Goal: Task Accomplishment & Management: Complete application form

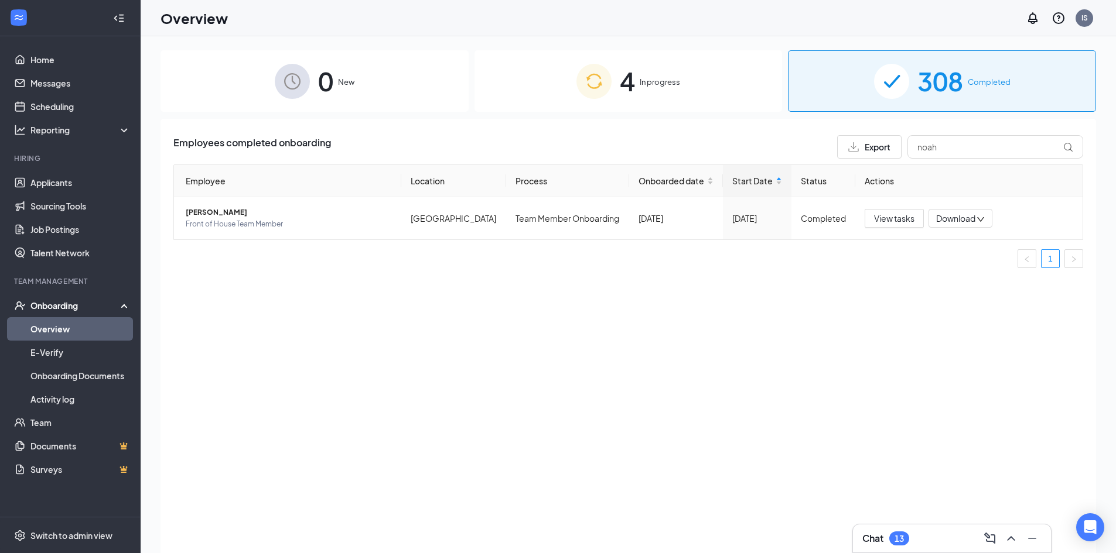
click at [645, 83] on span "In progress" at bounding box center [660, 82] width 40 height 12
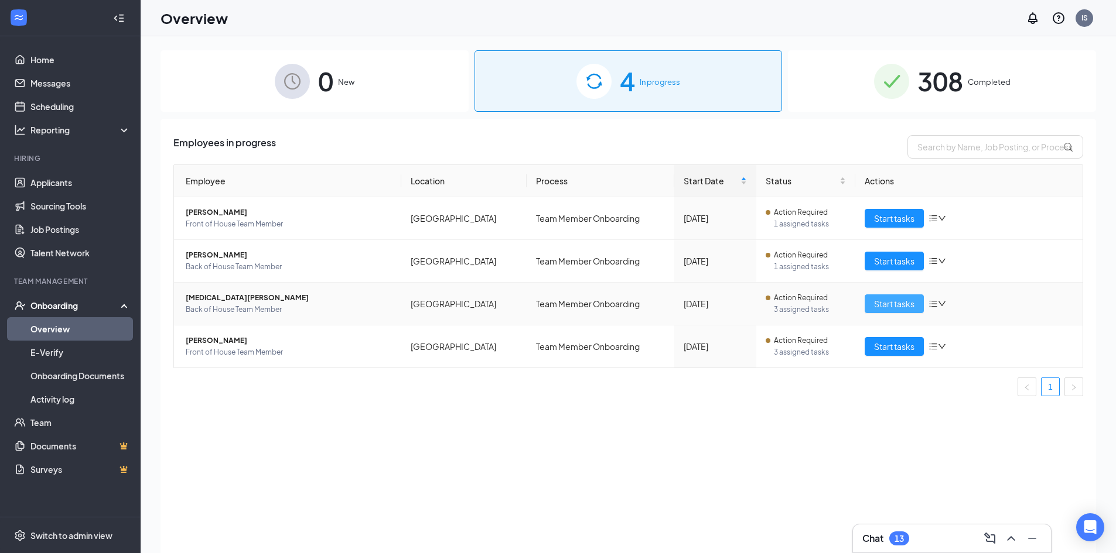
click at [880, 302] on span "Start tasks" at bounding box center [894, 304] width 40 height 13
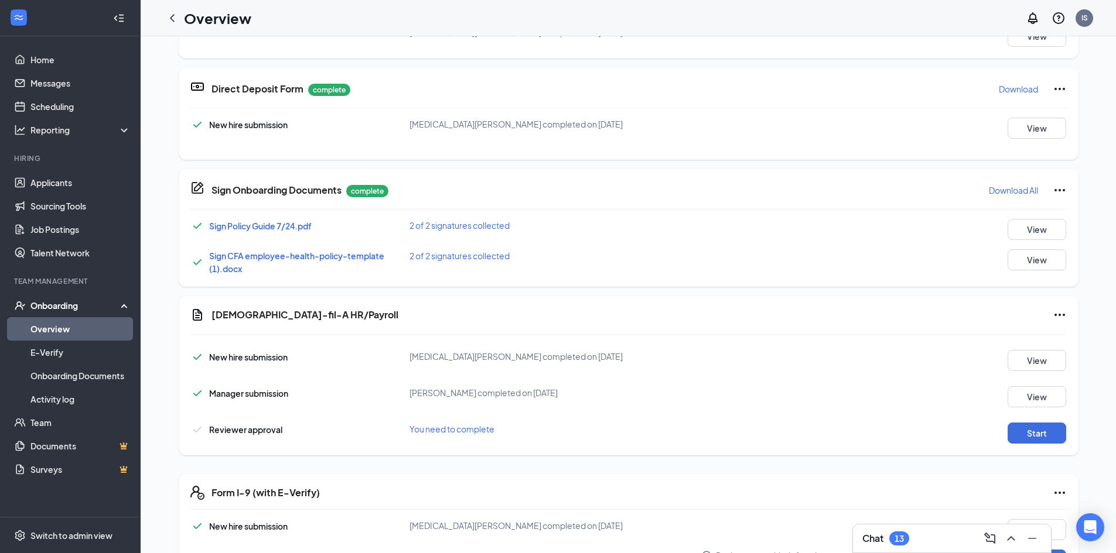
scroll to position [242, 0]
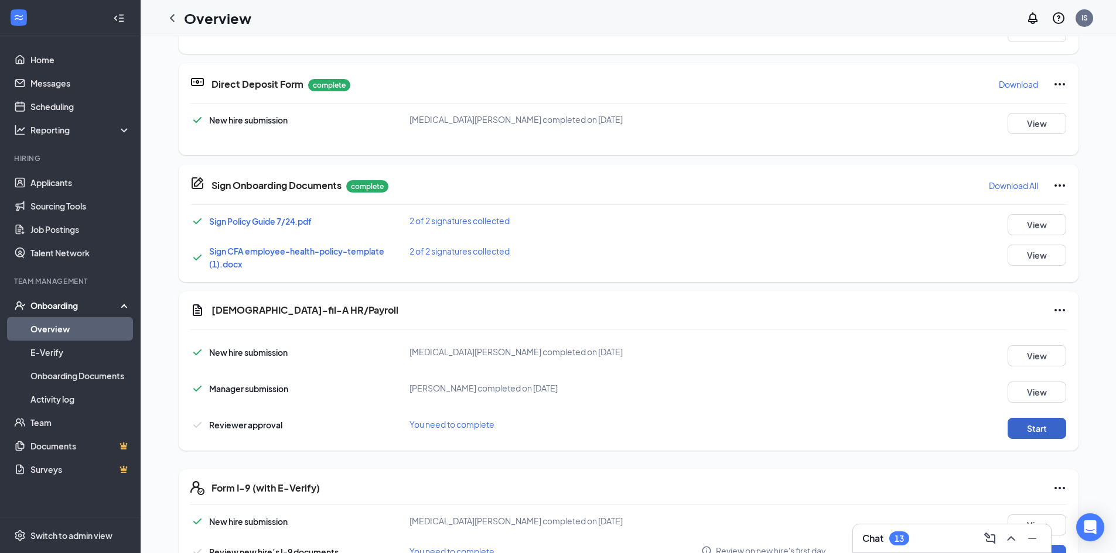
click at [1028, 425] on button "Start" at bounding box center [1036, 428] width 59 height 21
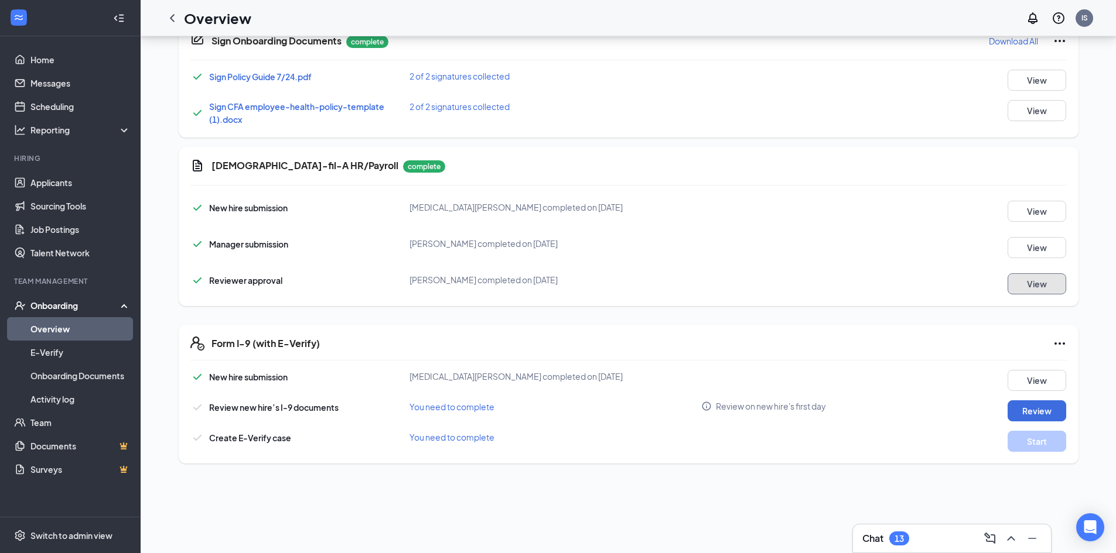
scroll to position [176, 0]
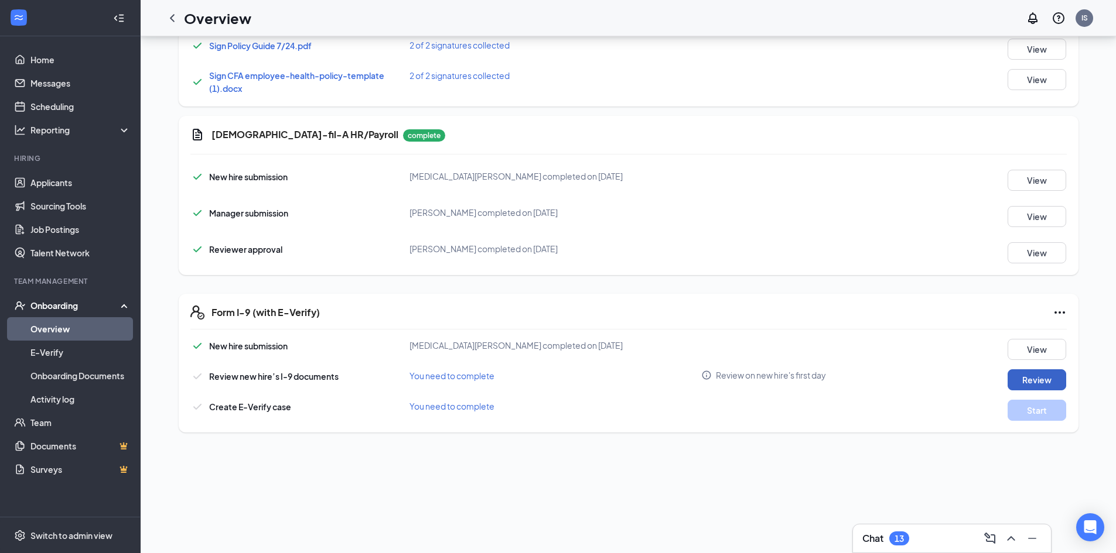
click at [1032, 385] on button "Review" at bounding box center [1036, 380] width 59 height 21
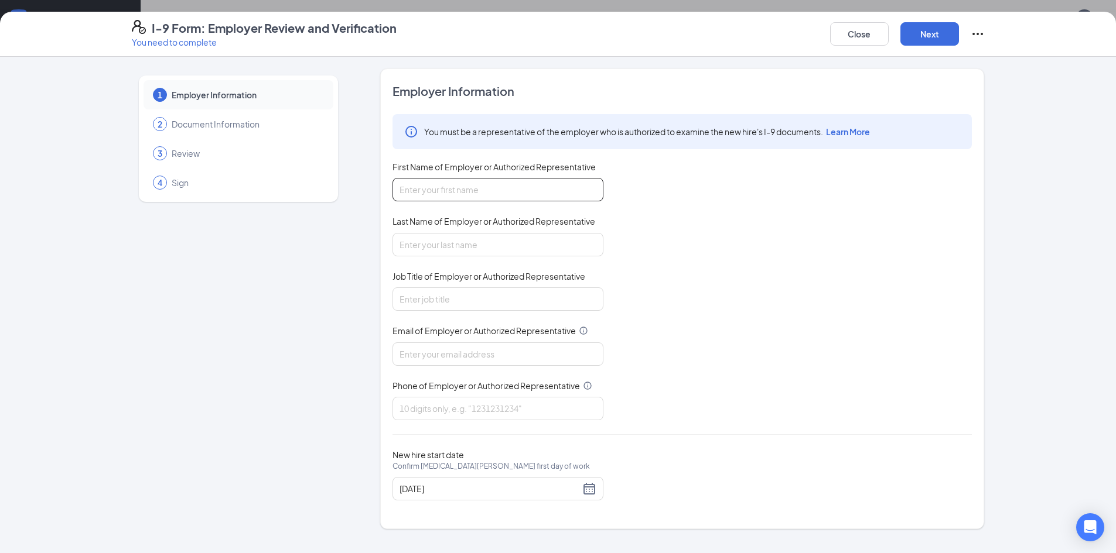
click at [531, 192] on input "First Name of Employer or Authorized Representative" at bounding box center [497, 189] width 211 height 23
type input "[GEOGRAPHIC_DATA]"
type input "[PERSON_NAME]"
type input "HR Director"
type input "[EMAIL_ADDRESS][DOMAIN_NAME]"
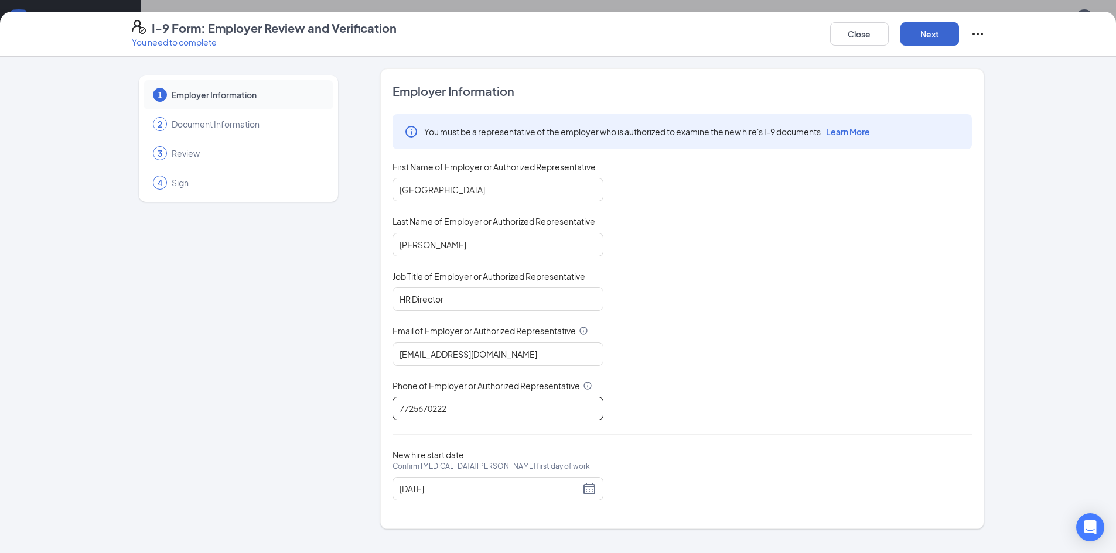
type input "7725670222"
click at [925, 38] on button "Next" at bounding box center [929, 33] width 59 height 23
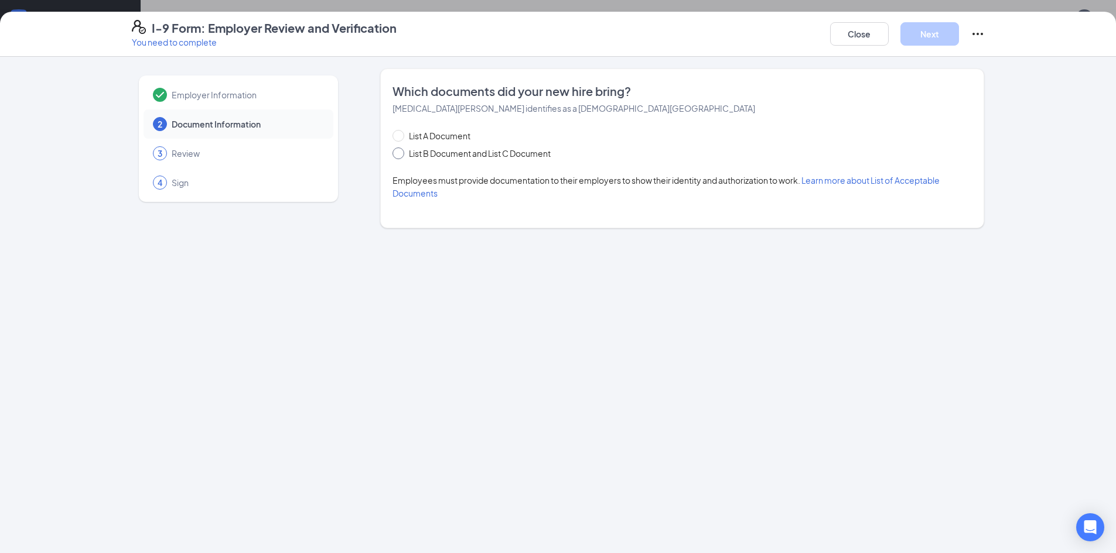
click at [456, 157] on span "List B Document and List C Document" at bounding box center [479, 153] width 151 height 13
click at [401, 156] on input "List B Document and List C Document" at bounding box center [396, 152] width 8 height 8
radio input "true"
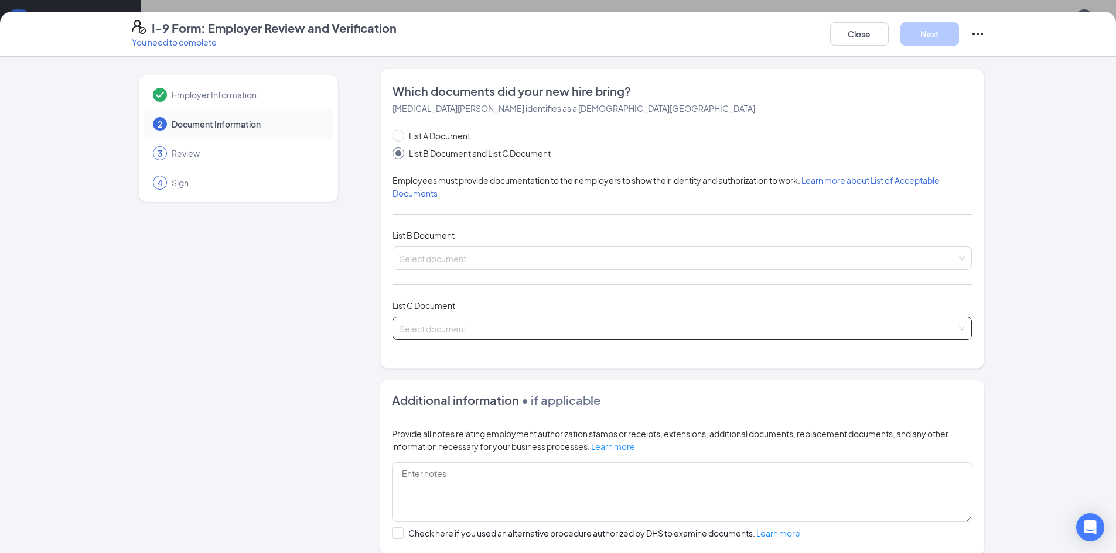
click at [491, 325] on input "search" at bounding box center [677, 326] width 557 height 18
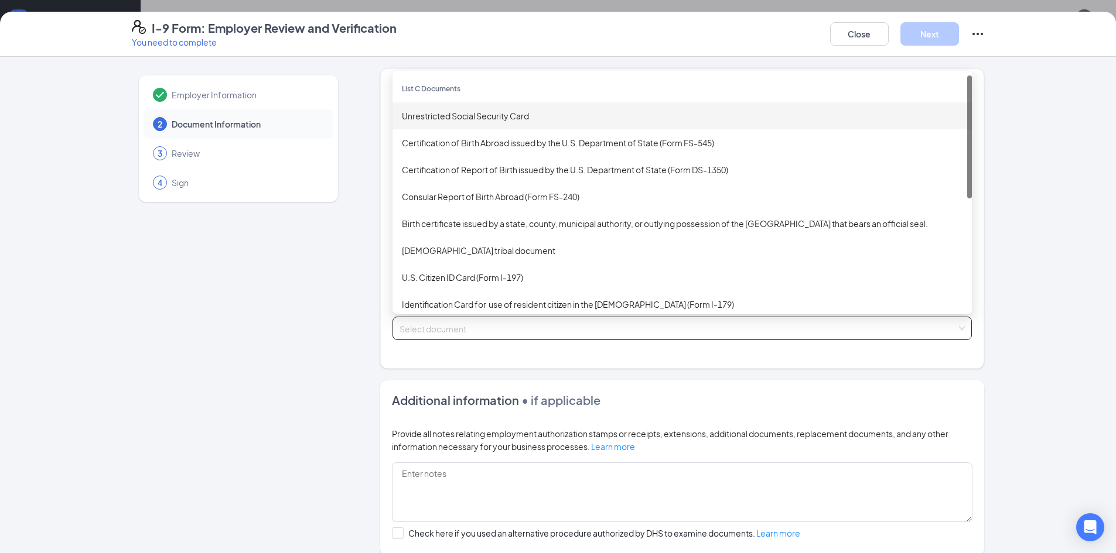
click at [491, 107] on div "Unrestricted Social Security Card" at bounding box center [681, 115] width 579 height 27
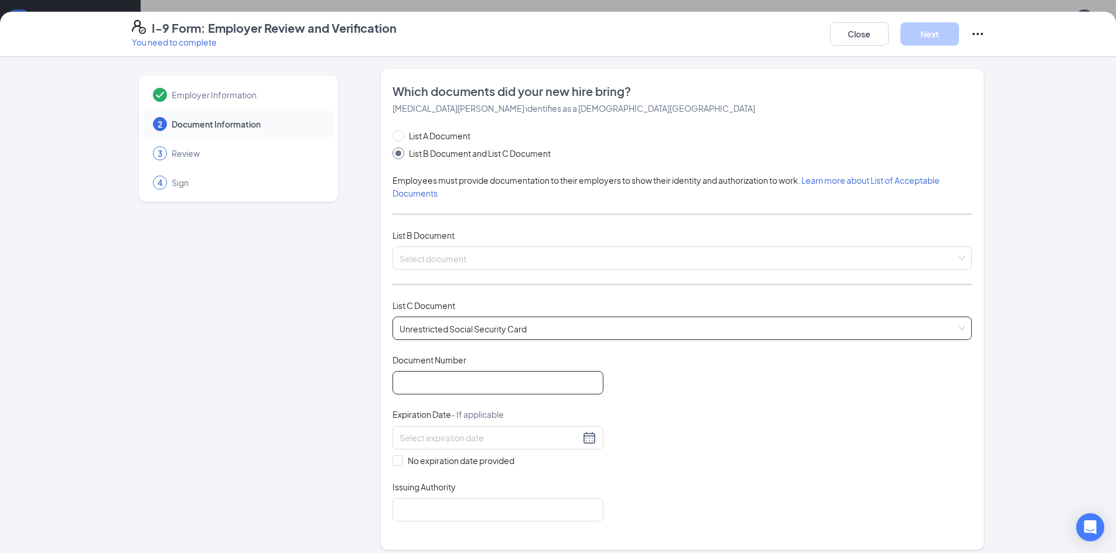
click at [476, 385] on input "Document Number" at bounding box center [497, 382] width 211 height 23
paste input "766767932"
type input "766767932"
click at [395, 458] on input "No expiration date provided" at bounding box center [396, 460] width 8 height 8
checkbox input "true"
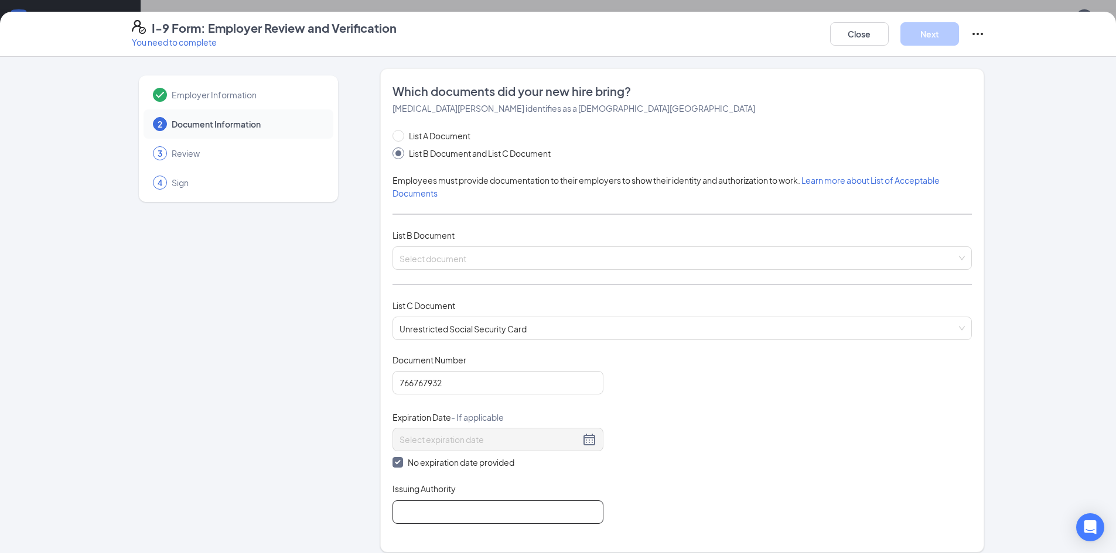
click at [424, 501] on input "Issuing Authority" at bounding box center [497, 512] width 211 height 23
type input "US"
